Goal: Find specific page/section: Find specific page/section

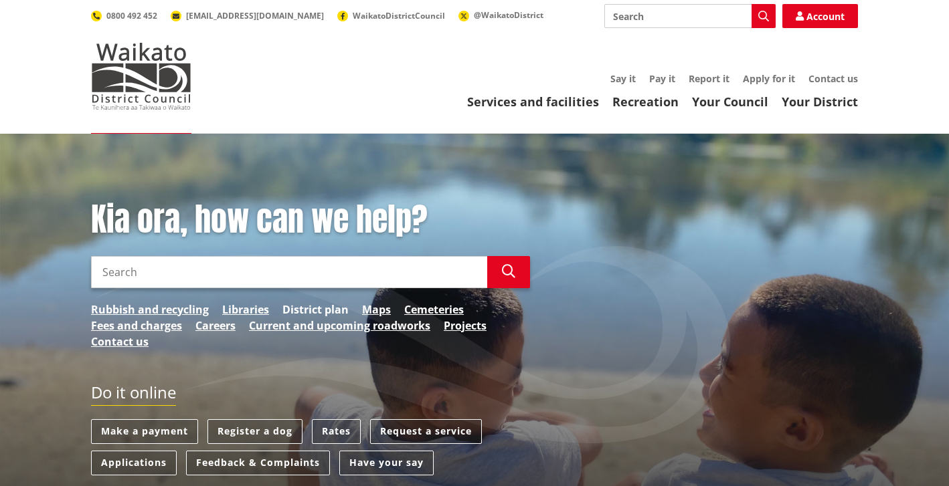
click at [336, 302] on link "District plan" at bounding box center [315, 310] width 66 height 16
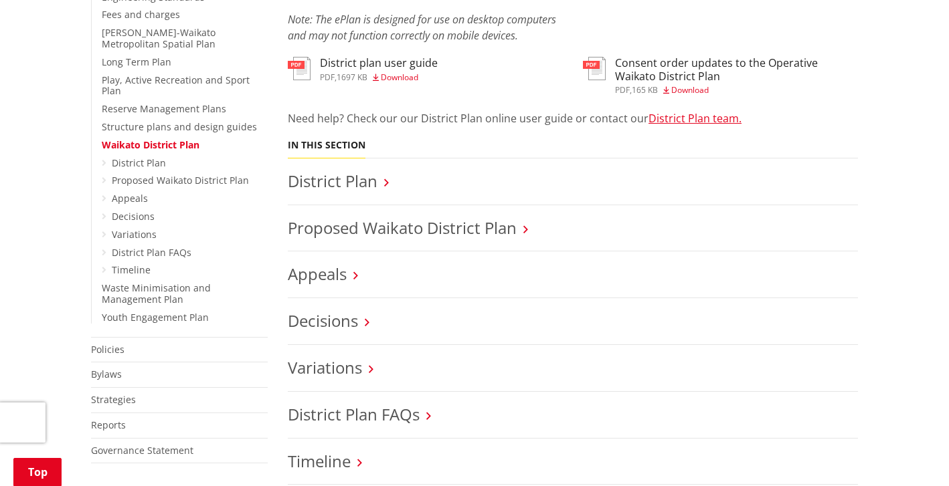
scroll to position [468, 0]
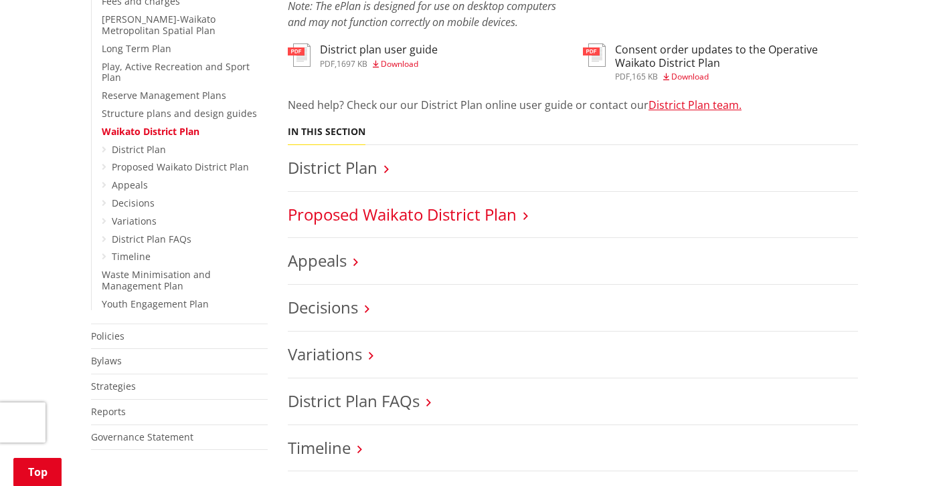
click at [392, 211] on link "Proposed Waikato District Plan" at bounding box center [402, 214] width 229 height 22
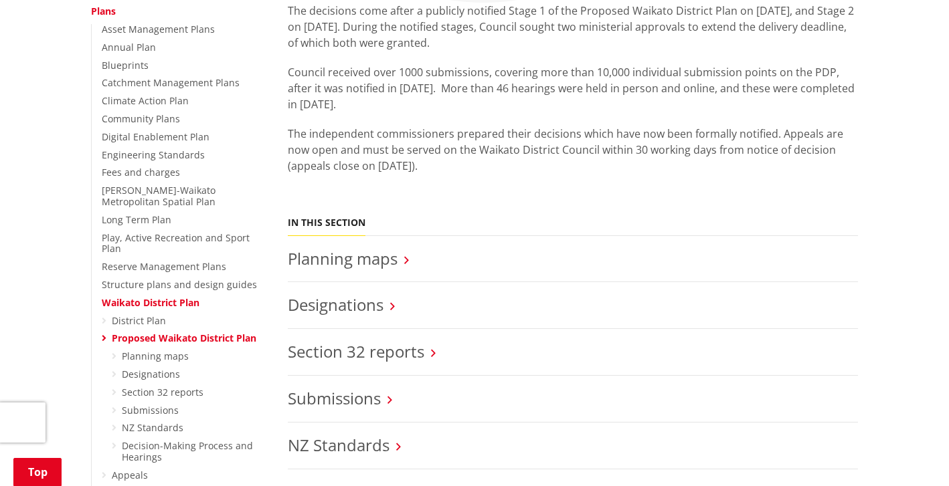
scroll to position [312, 0]
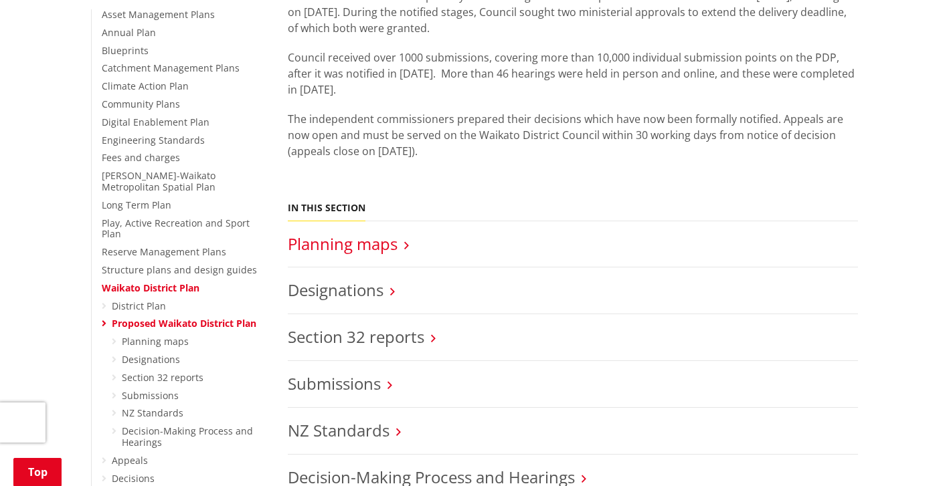
click at [396, 246] on link "Planning maps" at bounding box center [343, 244] width 110 height 22
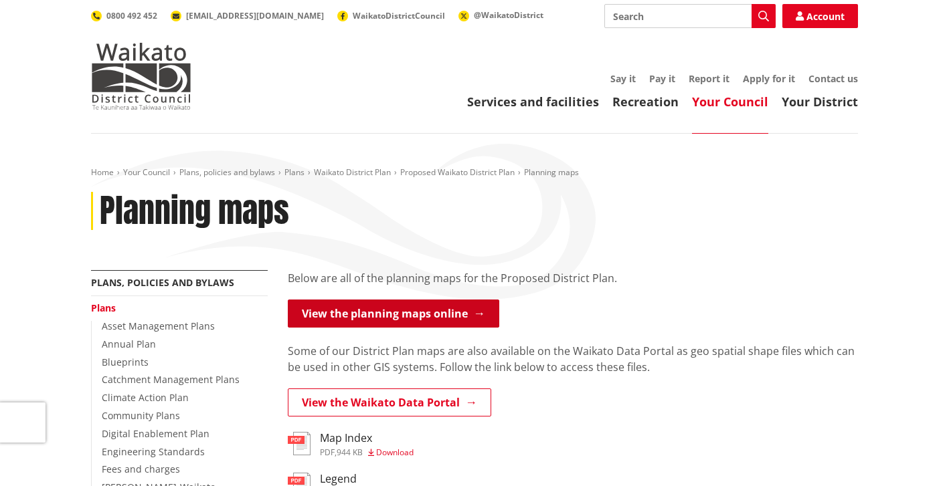
click at [419, 316] on link "View the planning maps online" at bounding box center [393, 314] width 211 height 28
